Goal: Check status: Check status

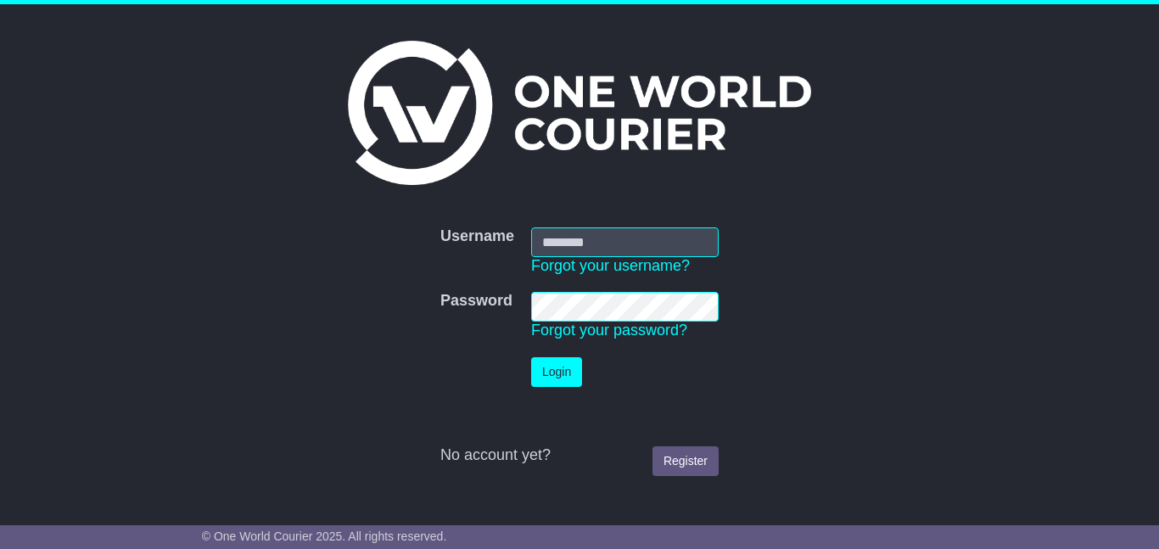
drag, startPoint x: 0, startPoint y: 0, endPoint x: 550, endPoint y: 239, distance: 599.4
click at [553, 242] on input "Username" at bounding box center [624, 242] width 187 height 30
type input "**********"
click at [538, 366] on button "Login" at bounding box center [556, 372] width 51 height 30
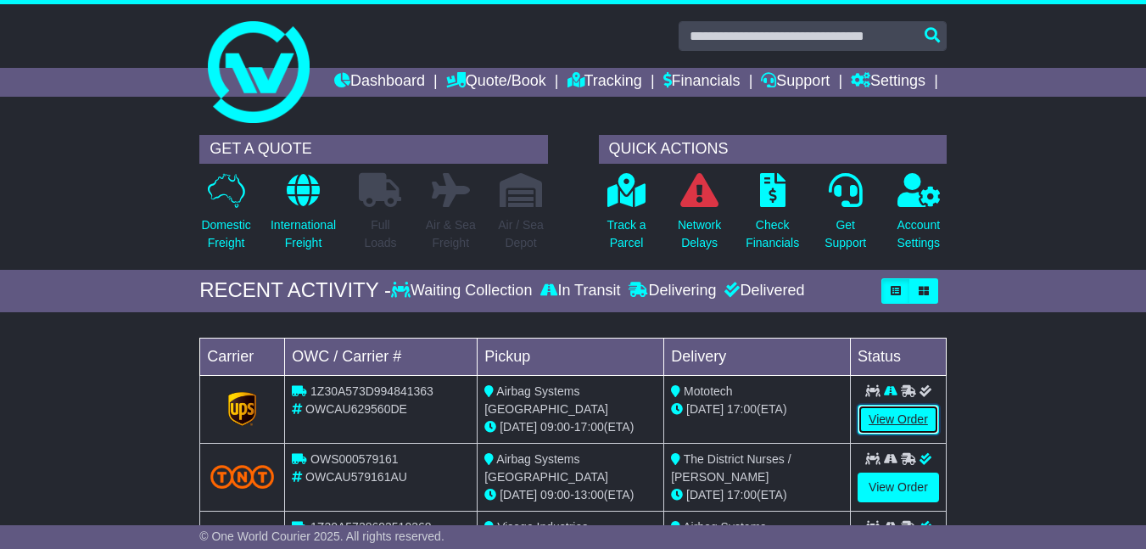
click at [888, 434] on link "View Order" at bounding box center [898, 420] width 81 height 30
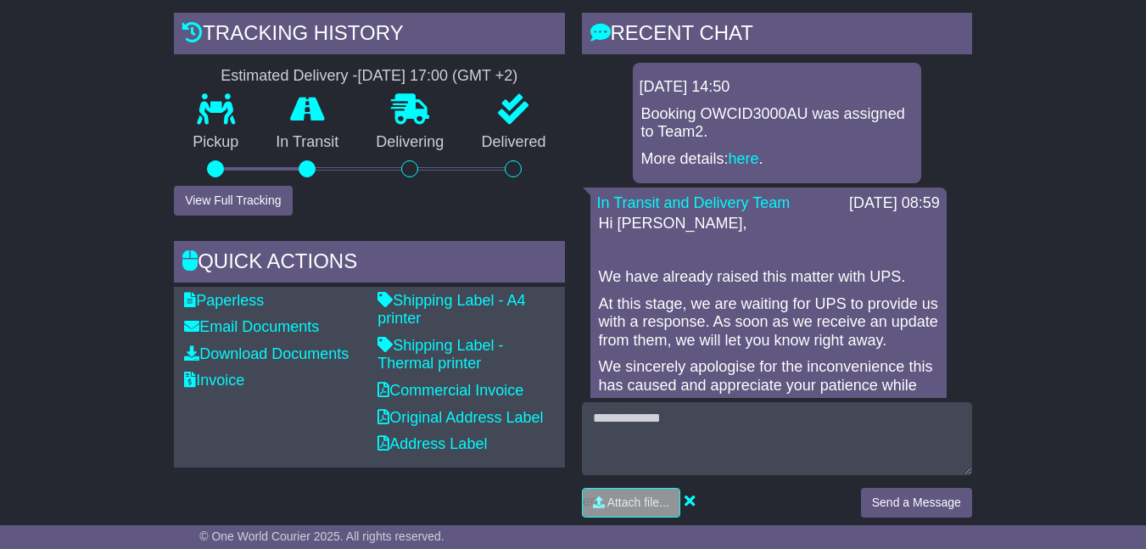
scroll to position [424, 0]
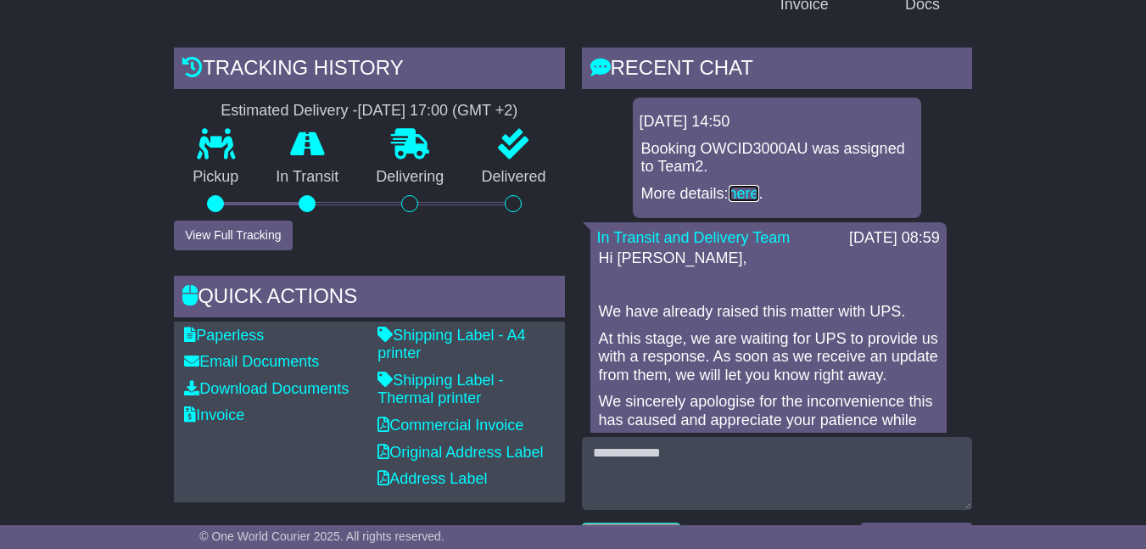
click at [749, 202] on link "here" at bounding box center [744, 193] width 31 height 17
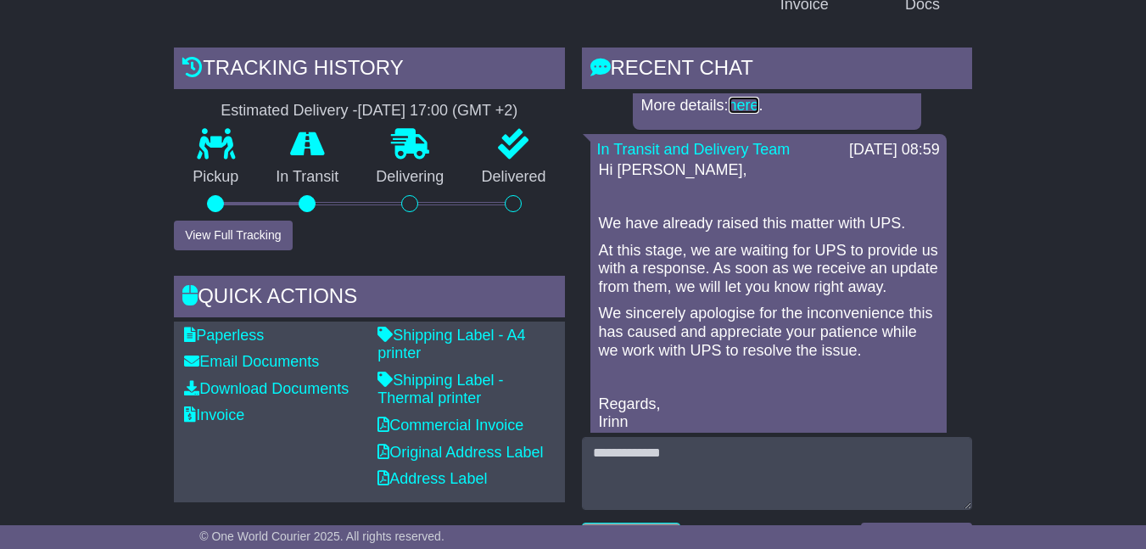
scroll to position [0, 0]
